Goal: Information Seeking & Learning: Find contact information

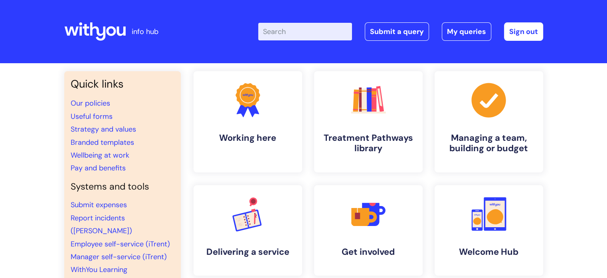
click at [290, 30] on input "Enter your search term here..." at bounding box center [305, 32] width 94 height 18
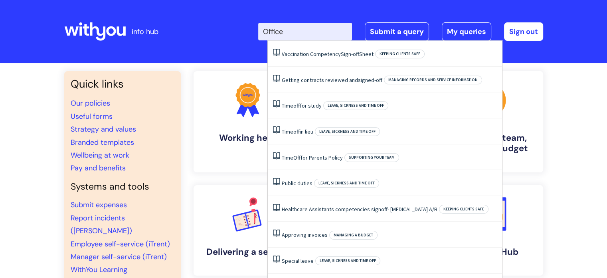
type input "Office"
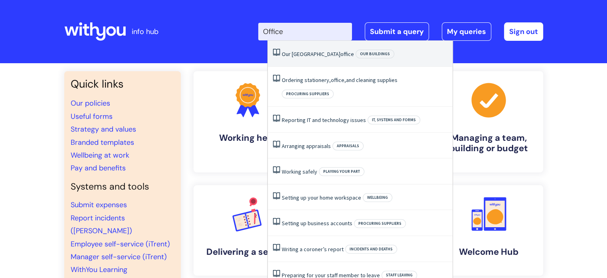
click at [287, 55] on link "Our London office" at bounding box center [318, 53] width 72 height 7
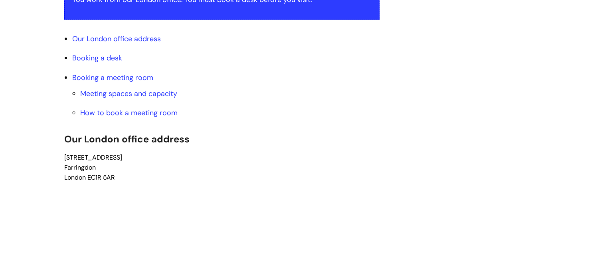
scroll to position [195, 0]
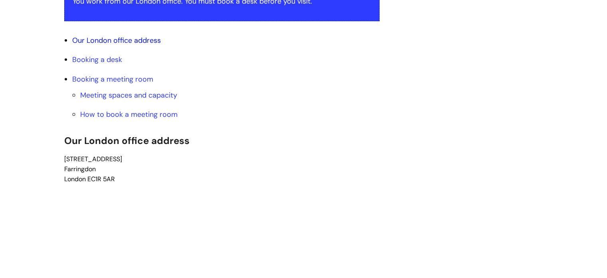
click at [112, 39] on link "Our London office address" at bounding box center [116, 41] width 89 height 10
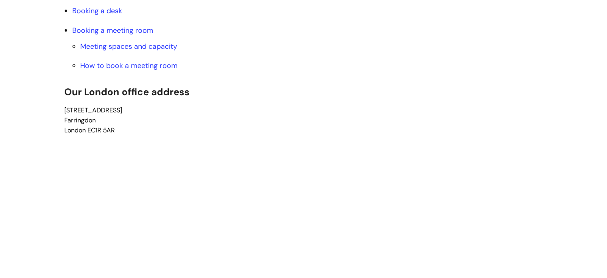
scroll to position [262, 0]
